Goal: Find contact information: Find contact information

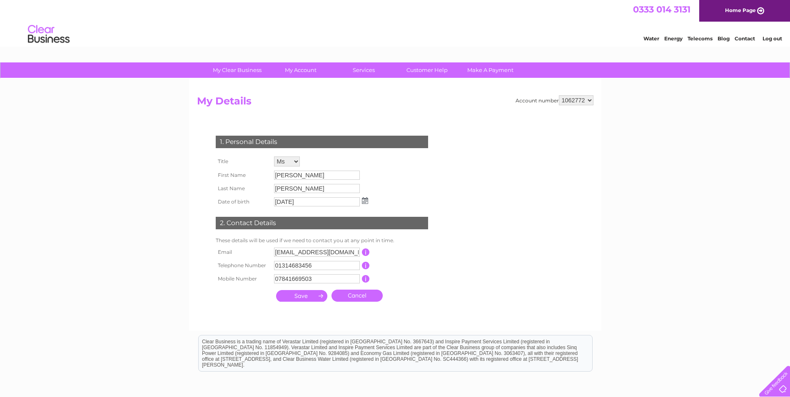
click at [782, 390] on div at bounding box center [773, 380] width 34 height 34
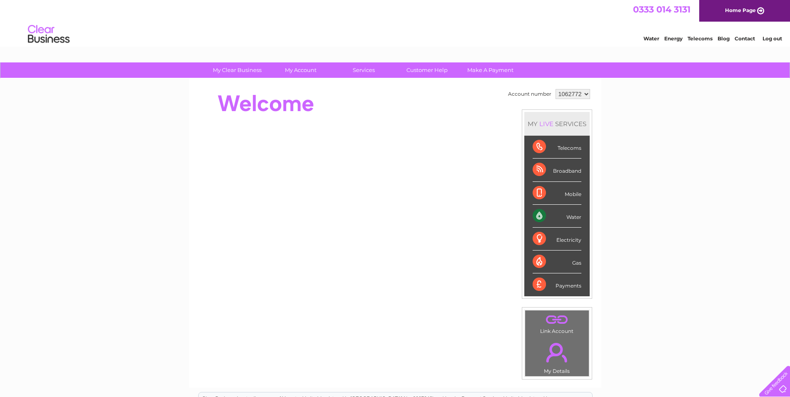
click at [567, 90] on select "1062772" at bounding box center [573, 94] width 35 height 10
click at [566, 97] on select "1062772" at bounding box center [573, 94] width 35 height 10
click at [556, 89] on select "1062772" at bounding box center [573, 94] width 35 height 10
drag, startPoint x: 567, startPoint y: 107, endPoint x: 569, endPoint y: 93, distance: 13.6
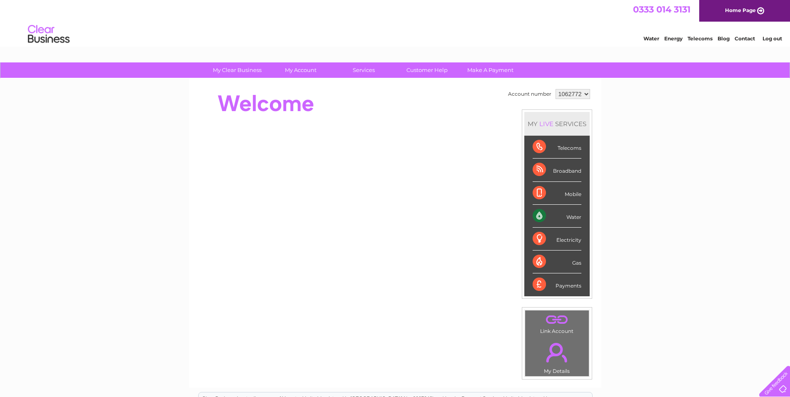
click at [569, 93] on select "1062772" at bounding box center [573, 94] width 35 height 10
drag, startPoint x: 569, startPoint y: 93, endPoint x: 560, endPoint y: 104, distance: 14.5
click at [560, 104] on td "Account number 1062772 MY LIVE SERVICES Telecoms Broadband Mobile Water Electri…" at bounding box center [549, 233] width 86 height 293
click at [747, 38] on link "Contact" at bounding box center [745, 38] width 20 height 6
